Goal: Information Seeking & Learning: Learn about a topic

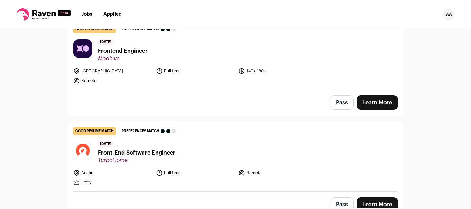
scroll to position [203, 0]
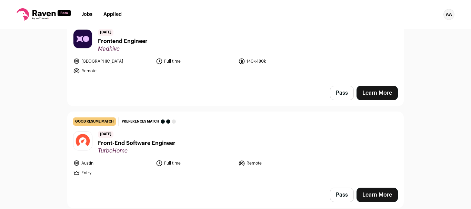
click at [127, 44] on span "Frontend Engineer" at bounding box center [123, 41] width 50 height 8
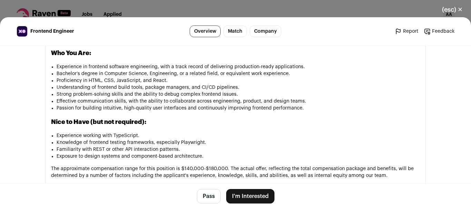
scroll to position [499, 0]
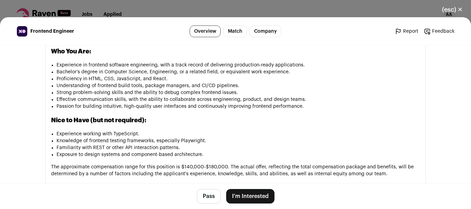
click at [107, 141] on li "Knowledge of frontend testing frameworks, especially Playwright." at bounding box center [237, 140] width 363 height 7
click at [146, 75] on li "Bachelor’s degree in Computer Science, Engineering, or a related field, or equi…" at bounding box center [237, 72] width 363 height 7
click at [145, 72] on li "Bachelor’s degree in Computer Science, Engineering, or a related field, or equi…" at bounding box center [237, 72] width 363 height 7
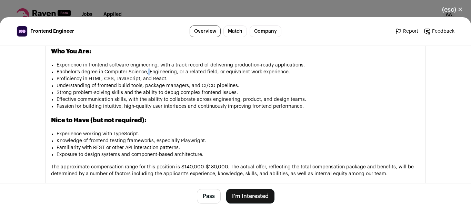
click at [145, 73] on li "Bachelor’s degree in Computer Science, Engineering, or a related field, or equi…" at bounding box center [237, 72] width 363 height 7
drag, startPoint x: 146, startPoint y: 71, endPoint x: 143, endPoint y: 74, distance: 4.1
click at [143, 74] on li "Bachelor’s degree in Computer Science, Engineering, or a related field, or equi…" at bounding box center [237, 72] width 363 height 7
click at [146, 71] on li "Bachelor’s degree in Computer Science, Engineering, or a related field, or equi…" at bounding box center [237, 72] width 363 height 7
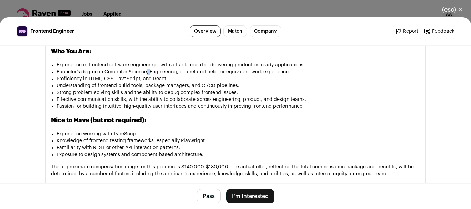
drag, startPoint x: 146, startPoint y: 71, endPoint x: 142, endPoint y: 72, distance: 3.9
click at [142, 72] on li "Bachelor’s degree in Computer Science, Engineering, or a related field, or equi…" at bounding box center [237, 72] width 363 height 7
click at [144, 81] on li "Proficiency in HTML, CSS, JavaScript, and React." at bounding box center [237, 78] width 363 height 7
drag, startPoint x: 140, startPoint y: 81, endPoint x: 136, endPoint y: 81, distance: 3.8
click at [136, 81] on li "Proficiency in HTML, CSS, JavaScript, and React." at bounding box center [237, 78] width 363 height 7
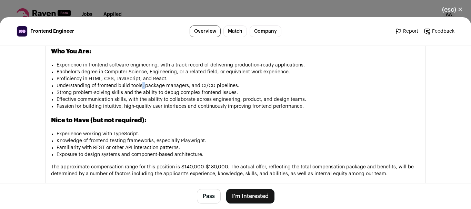
click at [140, 86] on li "Understanding of frontend build tools, package managers, and CI/CD pipelines." at bounding box center [237, 85] width 363 height 7
click at [185, 88] on li "Understanding of frontend build tools, package managers, and CI/CD pipelines." at bounding box center [237, 85] width 363 height 7
click at [191, 74] on li "Bachelor’s degree in Computer Science, Engineering, or a related field, or equi…" at bounding box center [237, 72] width 363 height 7
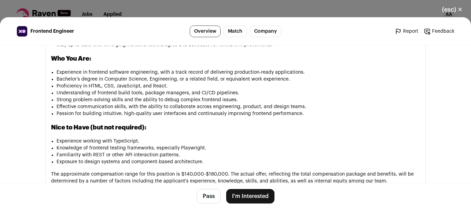
scroll to position [497, 0]
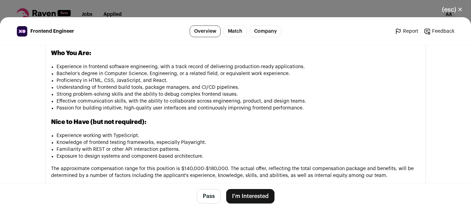
click at [457, 13] on button "(esc) ✕" at bounding box center [451, 9] width 37 height 15
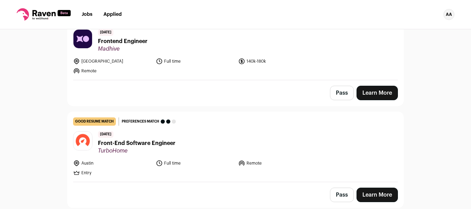
click at [149, 147] on span "TurboHome" at bounding box center [137, 150] width 78 height 7
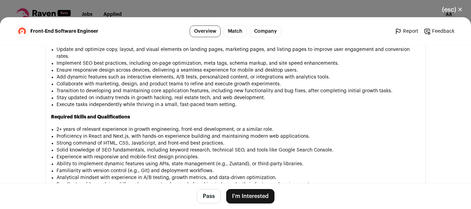
scroll to position [490, 0]
